Goal: Find specific page/section: Find specific page/section

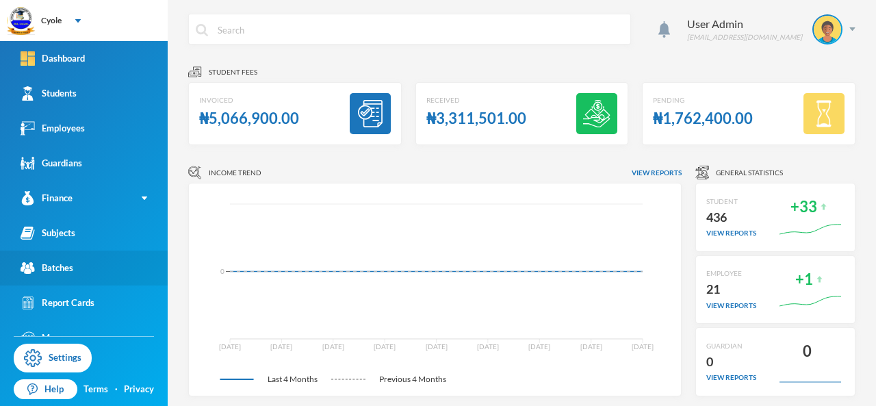
click at [77, 266] on link "Batches" at bounding box center [84, 267] width 168 height 35
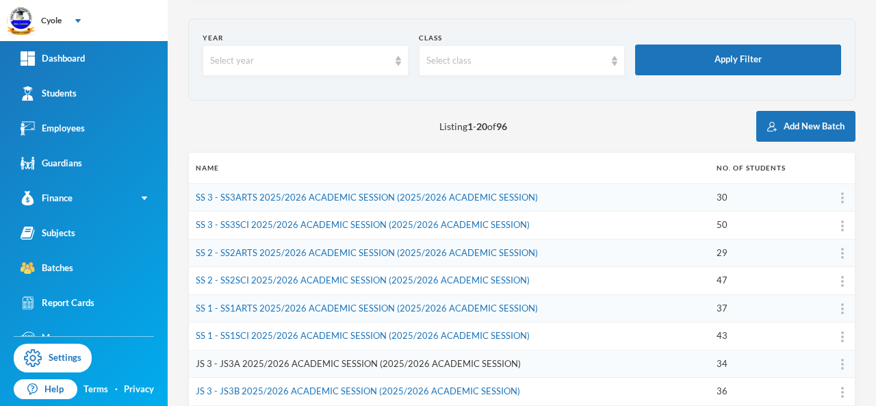
scroll to position [68, 0]
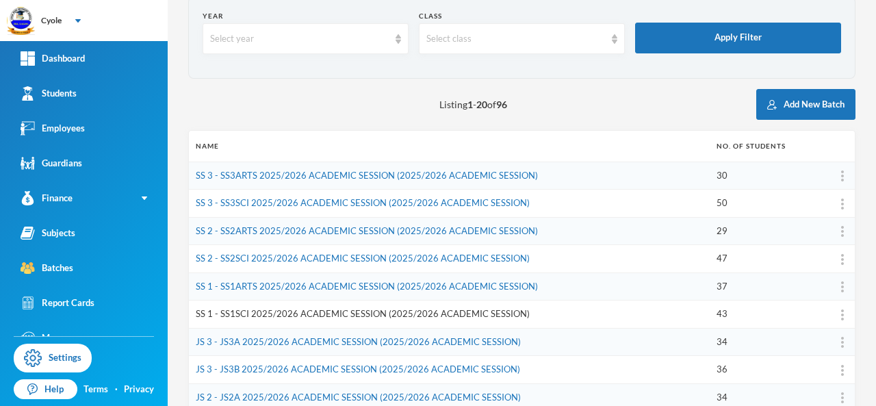
click at [318, 313] on link "SS 1 - SS1SCI 2025/2026 ACADEMIC SESSION (2025/2026 ACADEMIC SESSION)" at bounding box center [363, 313] width 334 height 11
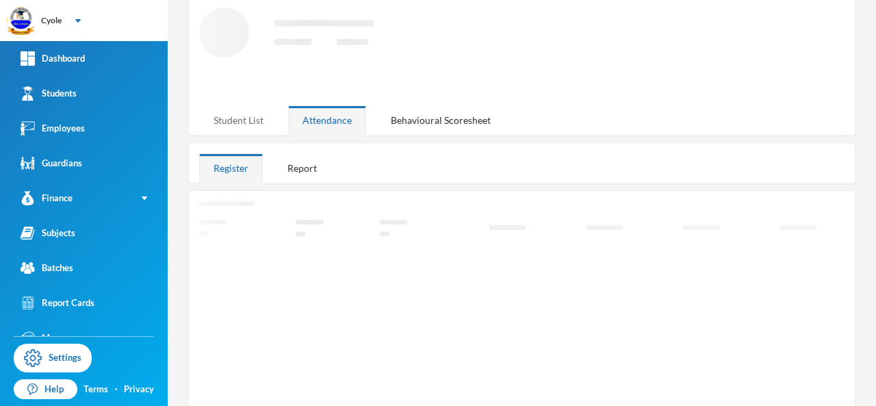
click at [237, 114] on div "Student List" at bounding box center [238, 119] width 79 height 29
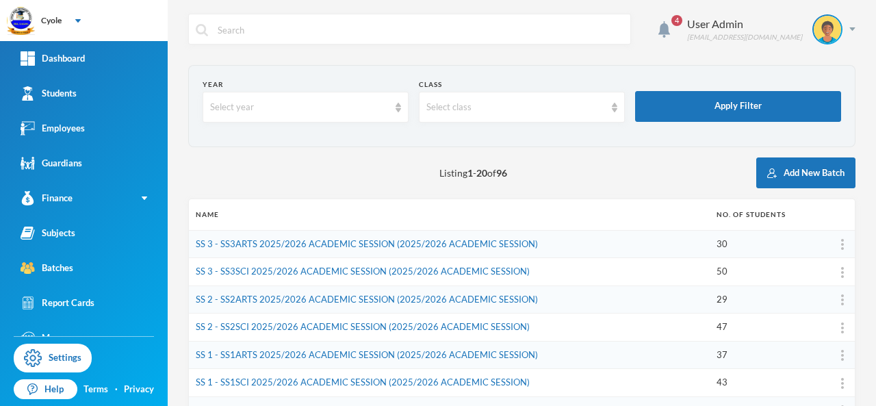
scroll to position [342, 0]
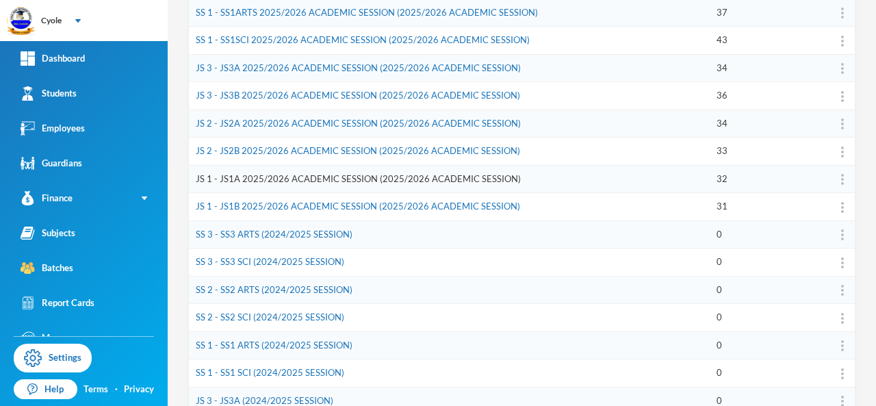
click at [330, 177] on link "JS 1 - JS1A 2025/2026 ACADEMIC SESSION (2025/2026 ACADEMIC SESSION)" at bounding box center [358, 178] width 325 height 11
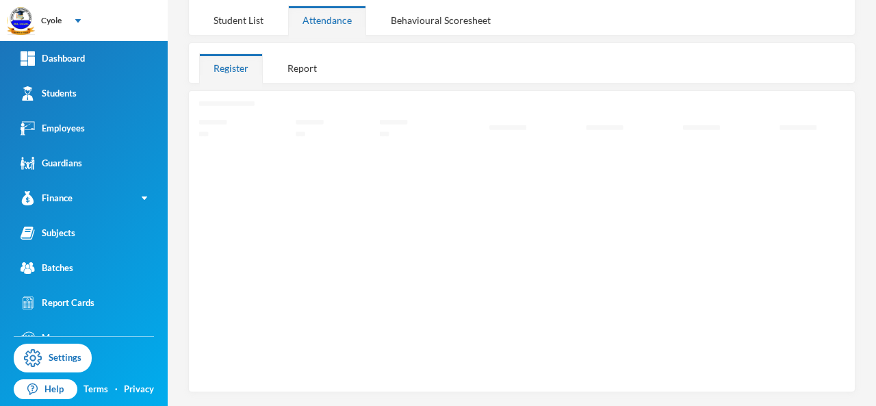
scroll to position [101, 0]
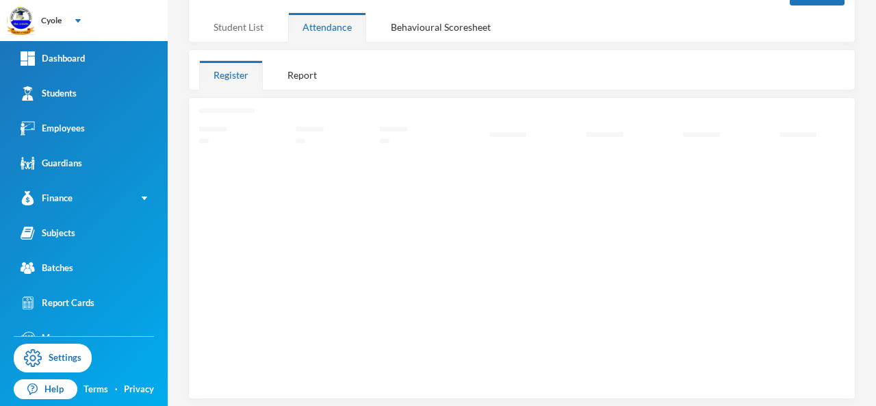
click at [240, 27] on div "Student List" at bounding box center [238, 26] width 79 height 29
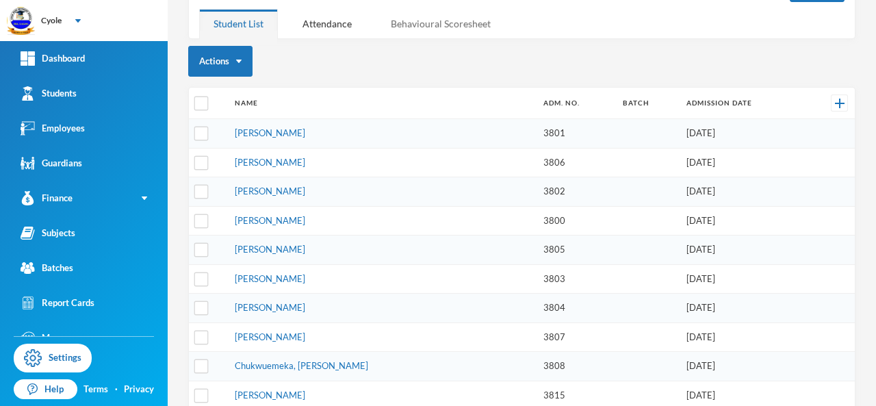
scroll to position [0, 0]
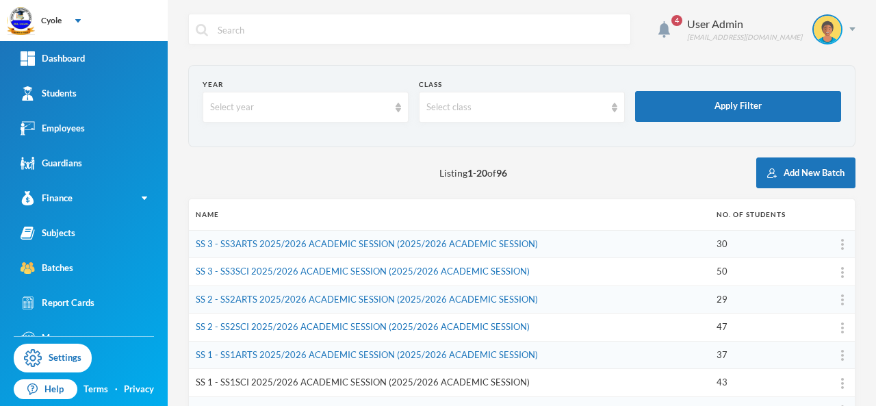
click at [308, 378] on link "SS 1 - SS1SCI 2025/2026 ACADEMIC SESSION (2025/2026 ACADEMIC SESSION)" at bounding box center [363, 381] width 334 height 11
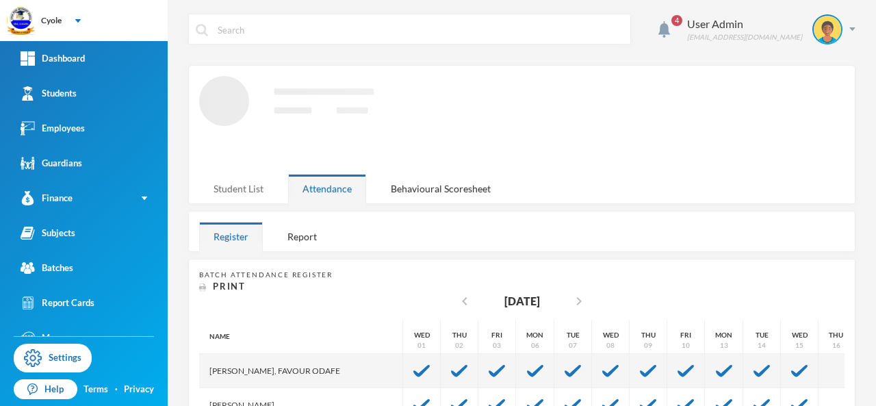
click at [244, 183] on div "Student List" at bounding box center [238, 188] width 79 height 29
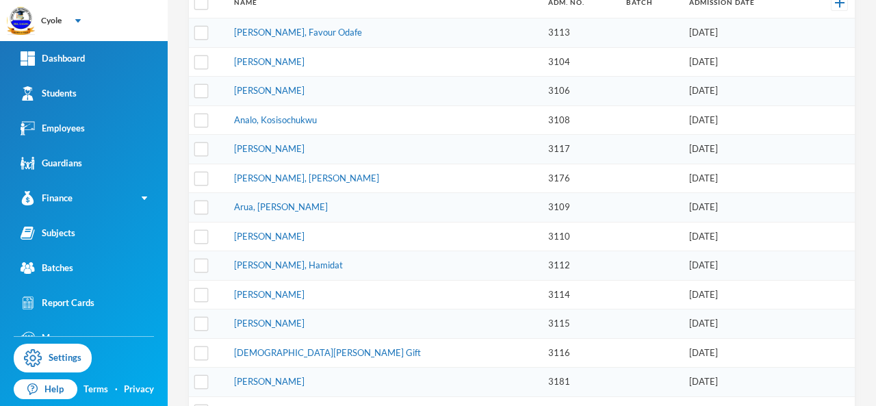
scroll to position [68, 0]
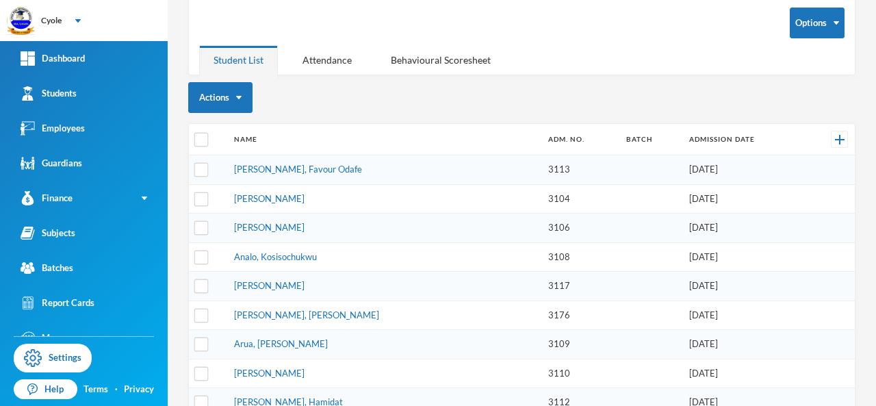
click at [384, 138] on th "Name" at bounding box center [383, 139] width 313 height 31
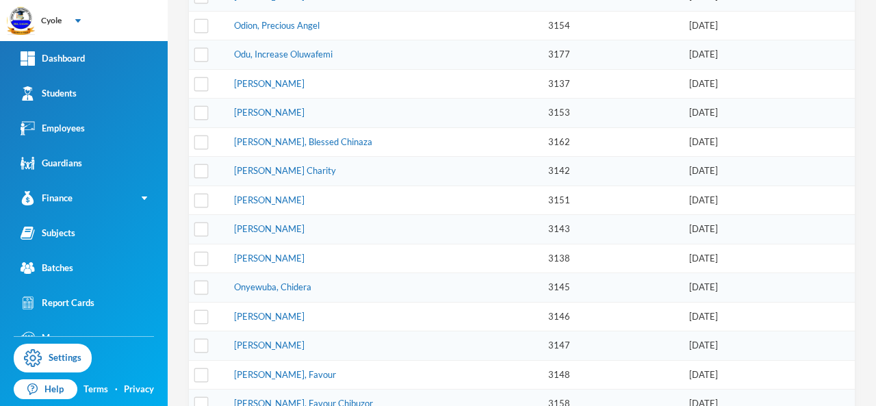
scroll to position [0, 0]
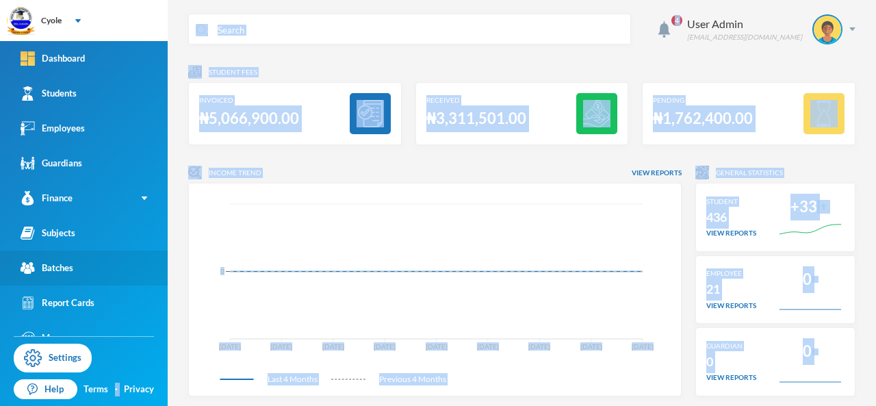
click at [74, 269] on link "Batches" at bounding box center [84, 267] width 168 height 35
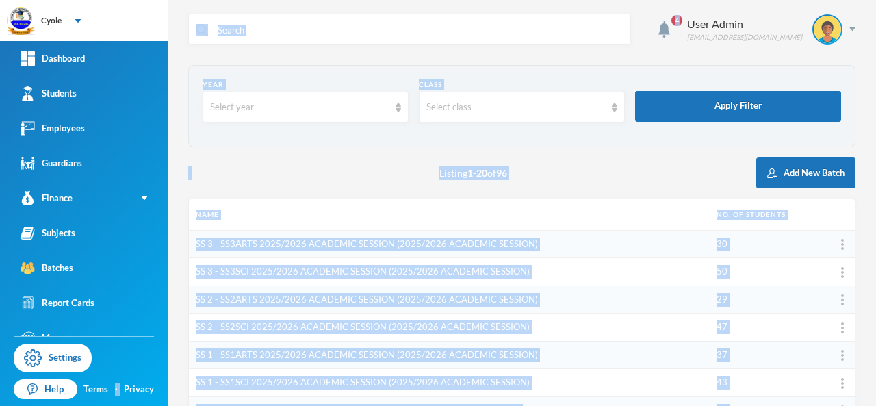
click at [248, 354] on link "SS 1 - SS1ARTS 2025/2026 ACADEMIC SESSION (2025/2026 ACADEMIC SESSION)" at bounding box center [367, 354] width 342 height 11
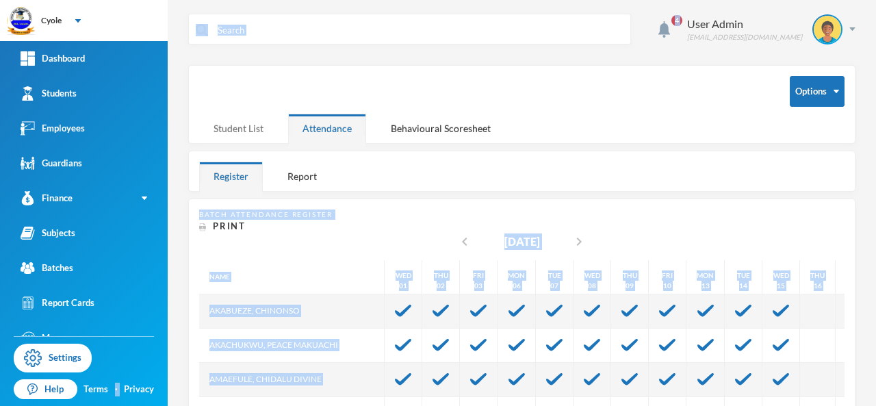
click at [246, 125] on div "Student List" at bounding box center [238, 128] width 79 height 29
